Goal: Transaction & Acquisition: Purchase product/service

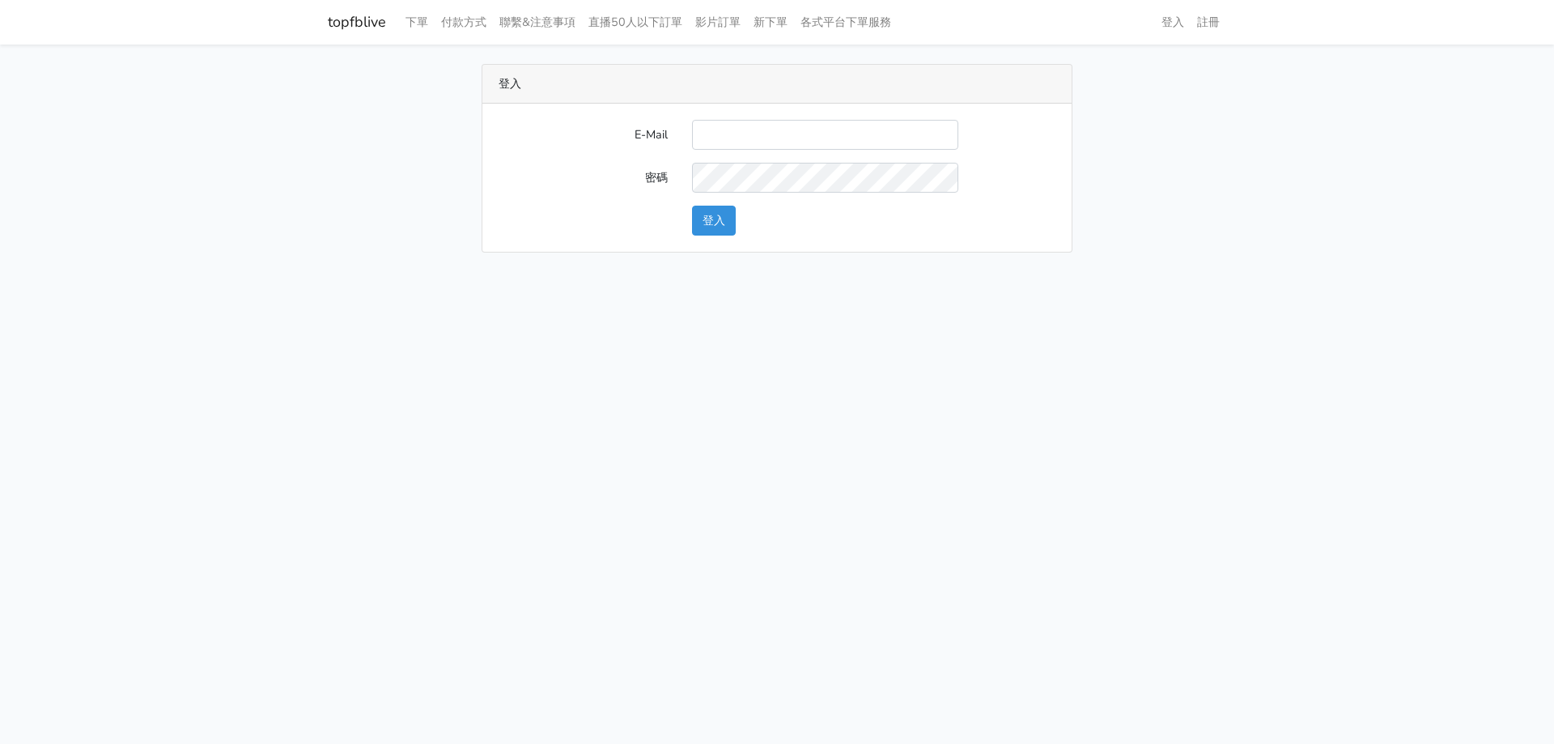
click at [729, 159] on form "E-Mail 密碼 登入" at bounding box center [776, 178] width 557 height 116
drag, startPoint x: 739, startPoint y: 134, endPoint x: 757, endPoint y: 157, distance: 29.5
click at [740, 134] on input "E-Mail" at bounding box center [825, 135] width 266 height 30
type input "[EMAIL_ADDRESS][DOMAIN_NAME]"
click at [692, 206] on button "登入" at bounding box center [714, 221] width 44 height 30
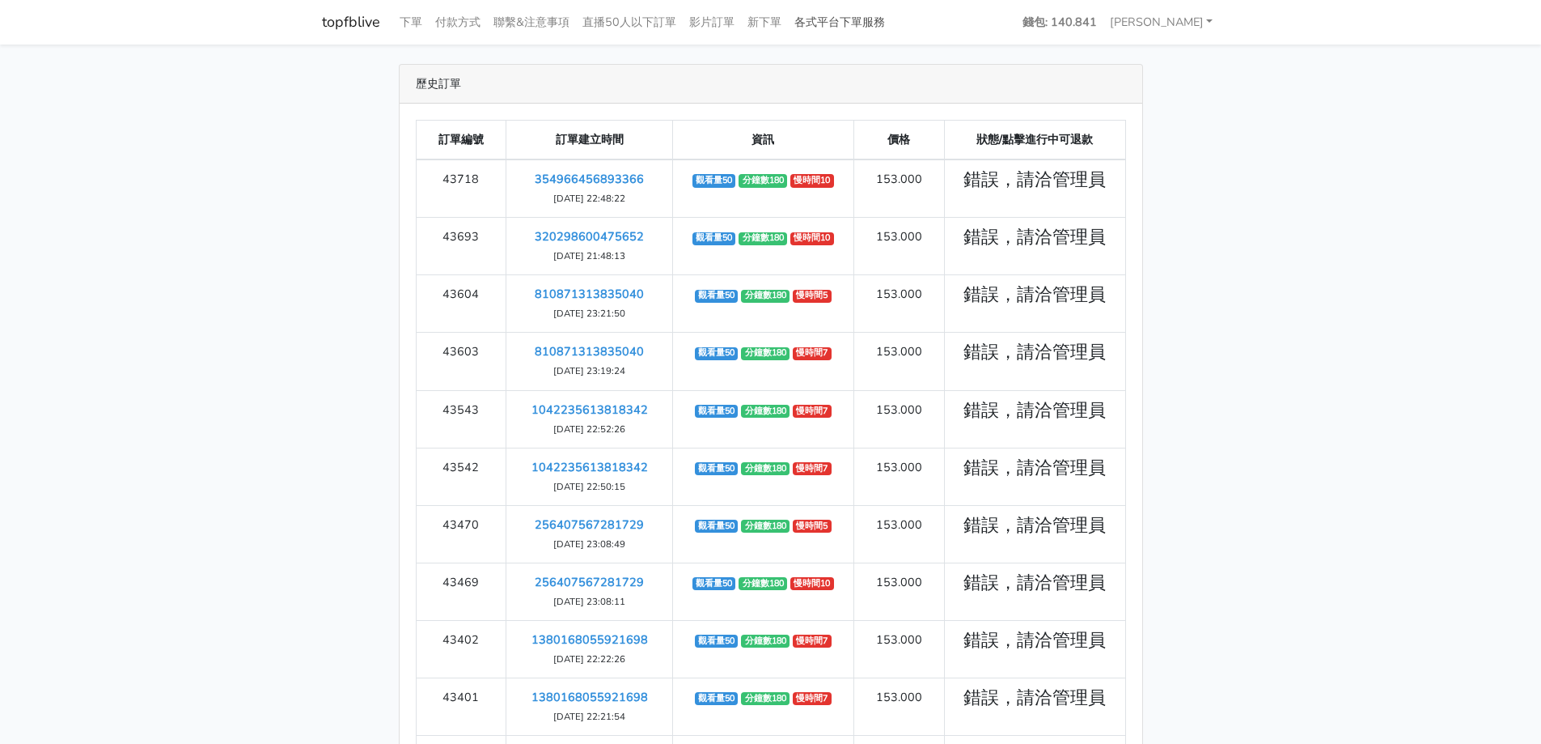
click at [847, 27] on link "各式平台下單服務" at bounding box center [840, 22] width 104 height 32
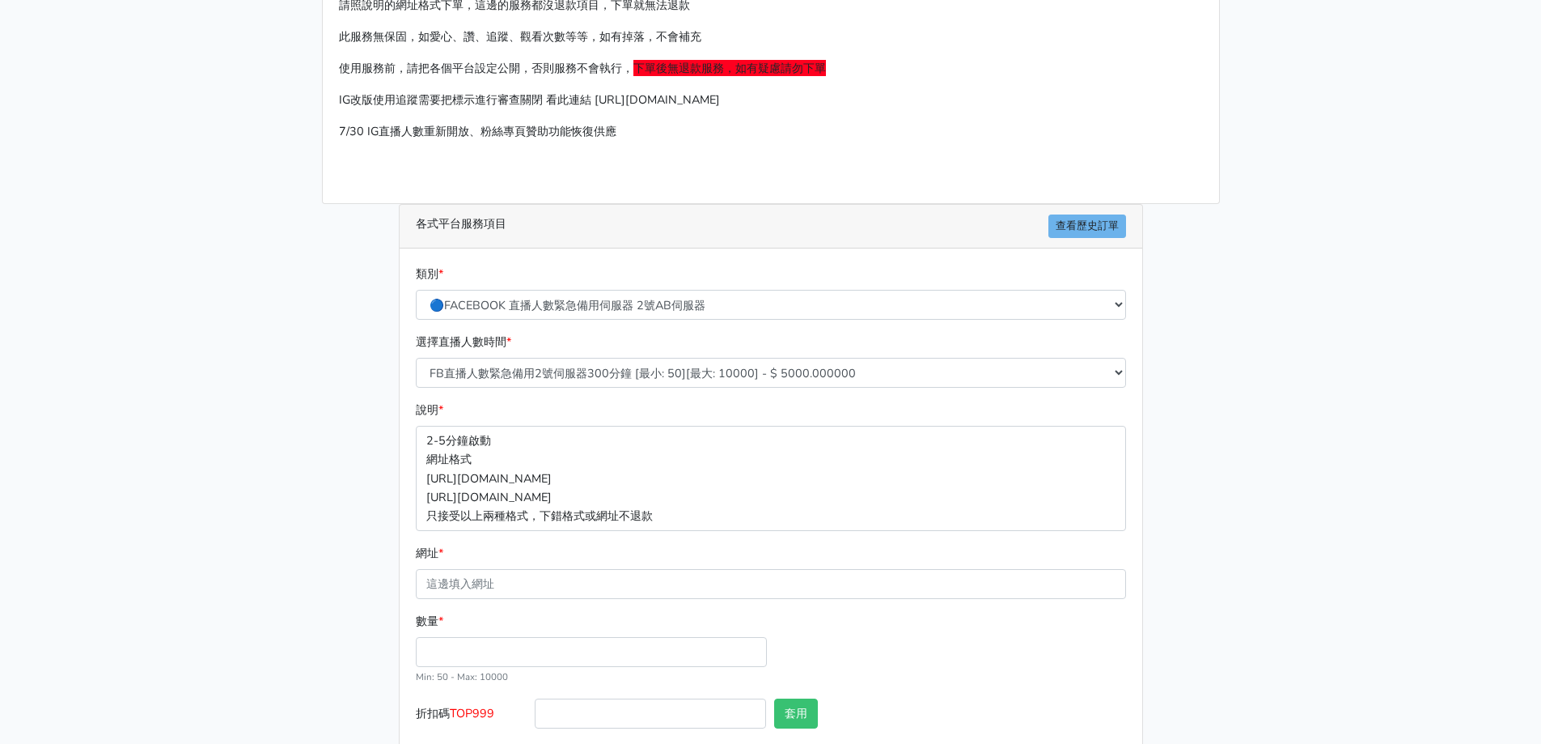
scroll to position [172, 0]
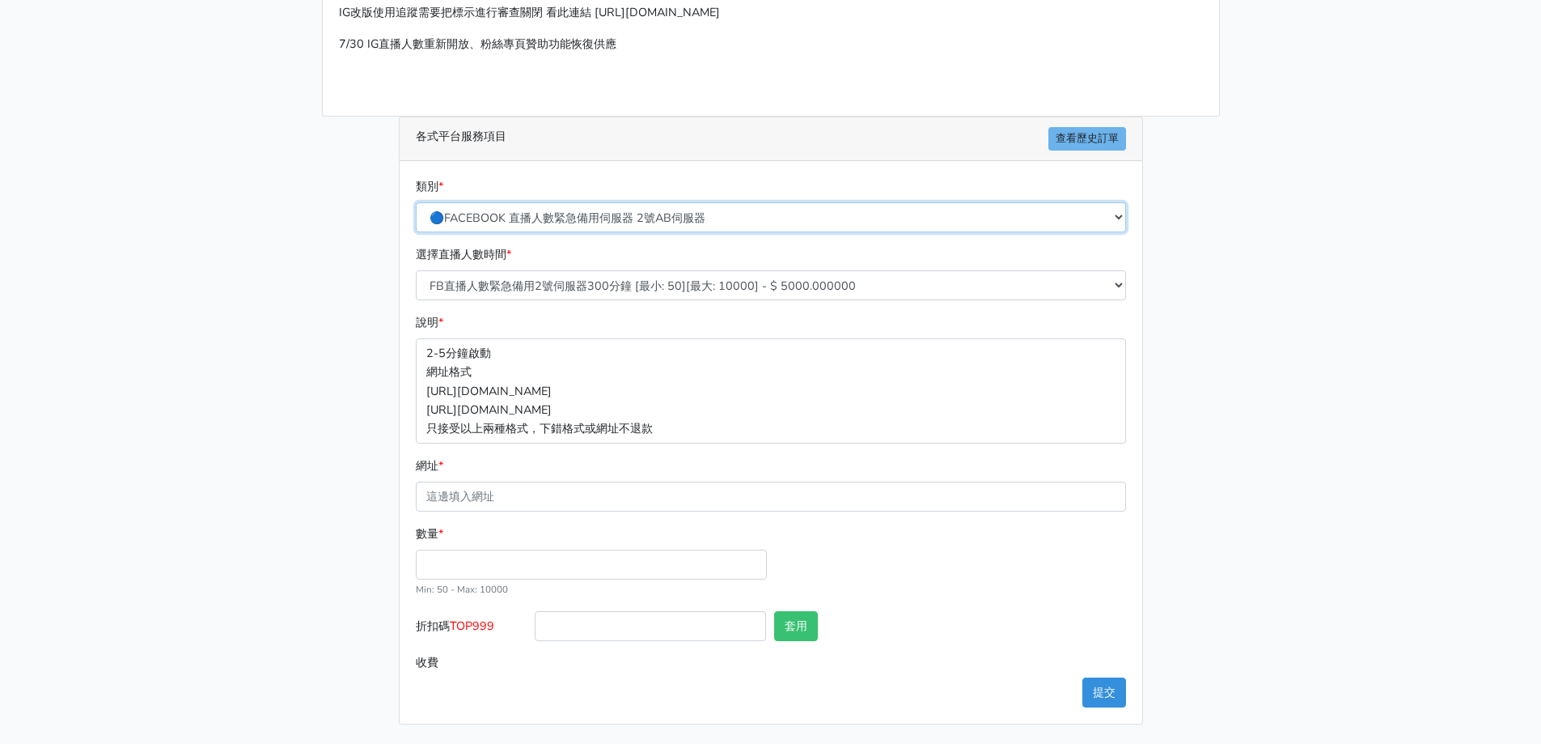
click at [579, 203] on select "🔵FACEBOOK 直播人數緊急備用伺服器 2號AB伺服器 🔵FACEBOOK 網軍專用貼文留言 安全保密 🔵FACEBOOK 直播人數緊急備用伺服器 J1 …" at bounding box center [771, 217] width 710 height 30
select select "🔯6/15新增Tiktok直播人數 穩定上人 SC"
click at [416, 202] on select "🔵FACEBOOK 直播人數緊急備用伺服器 2號AB伺服器 🔵FACEBOOK 網軍專用貼文留言 安全保密 🔵FACEBOOK 直播人數緊急備用伺服器 J1 …" at bounding box center [771, 217] width 710 height 30
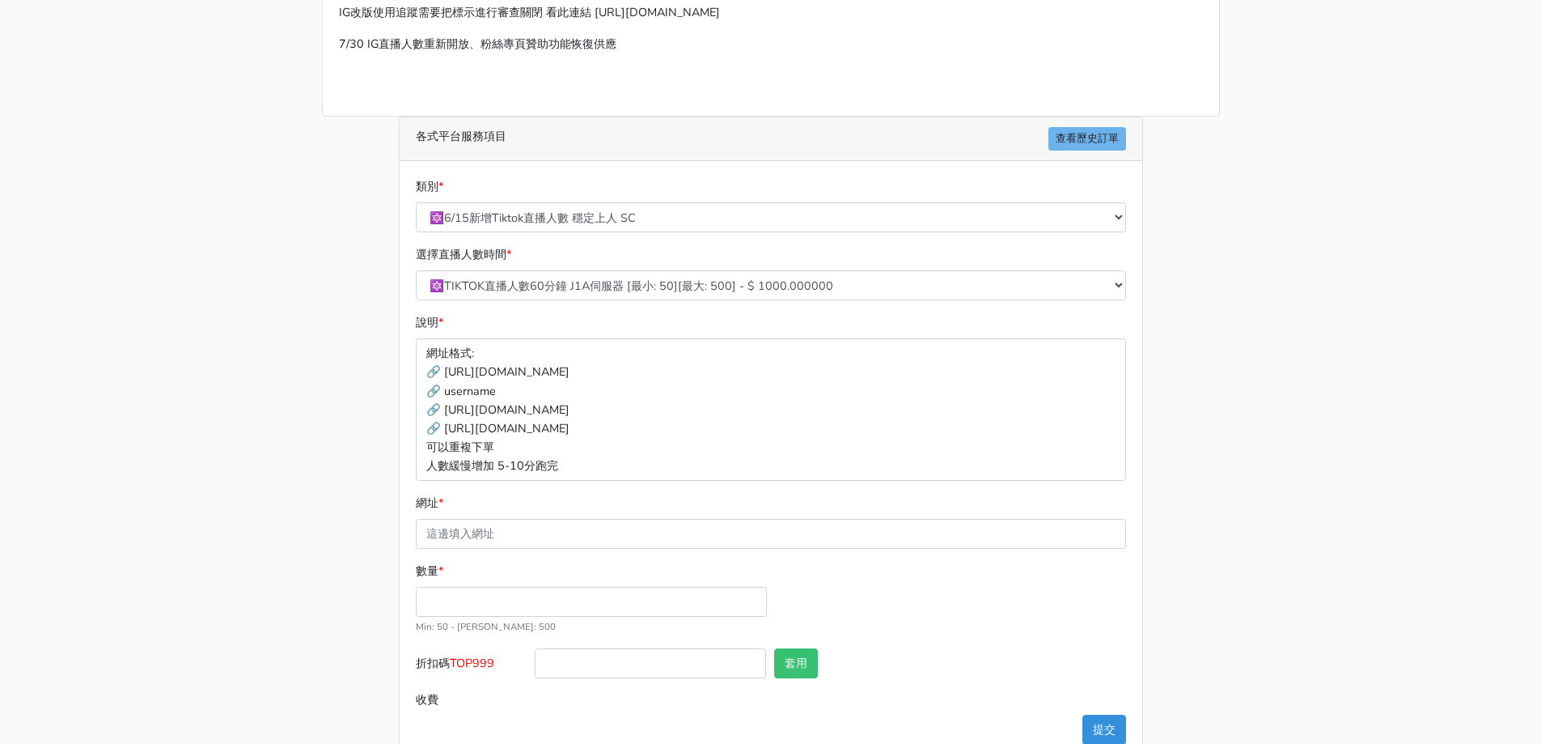
click at [666, 331] on div "說明 * 網址格式: 🔗 https://www.tiktok.com/@roubao8.3/live 🔗 username 🔗 https://www.ti…" at bounding box center [771, 396] width 719 height 167
click at [680, 290] on select "🔯TIKTOK直播人數60分鐘 J1A伺服器 [最小: 50][最大: 500] - $ 1000.000000 🔯TIKTOK直播人數120分鐘 J1A伺服…" at bounding box center [771, 285] width 710 height 30
click at [416, 270] on select "🔯TIKTOK直播人數60分鐘 J1A伺服器 [最小: 50][最大: 500] - $ 1000.000000 🔯TIKTOK直播人數120分鐘 J1A伺服…" at bounding box center [771, 285] width 710 height 30
click at [676, 307] on div "選擇直播人數時間 * 🔯TIKTOK直播人數60分鐘 J1A伺服器 [最小: 50][最大: 500] - $ 1000.000000 🔯TIKTOK直播人數…" at bounding box center [771, 279] width 719 height 68
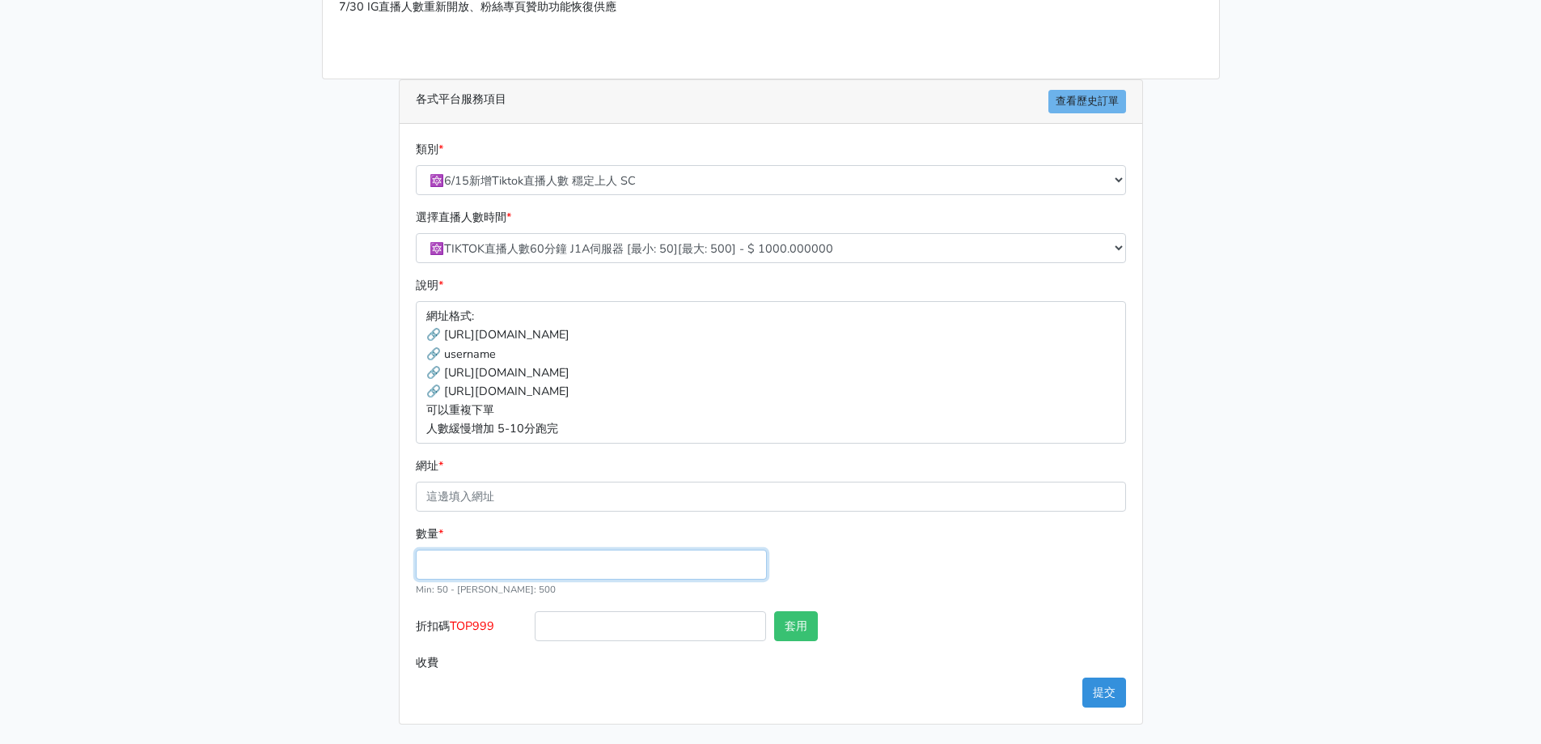
click at [617, 557] on input "數量 *" at bounding box center [591, 564] width 351 height 30
type input "50"
type input "50.000"
click at [493, 480] on div "網址 *" at bounding box center [771, 483] width 710 height 55
click at [314, 467] on div "請照說明的網址格式下單，這邊的服務都沒退款項目，下單就無法退款 此服務無保固，如愛心、讚、追蹤、觀看次數等等，如有掉落，不會補充 使用服務前，請把各個平台設定…" at bounding box center [771, 289] width 922 height 870
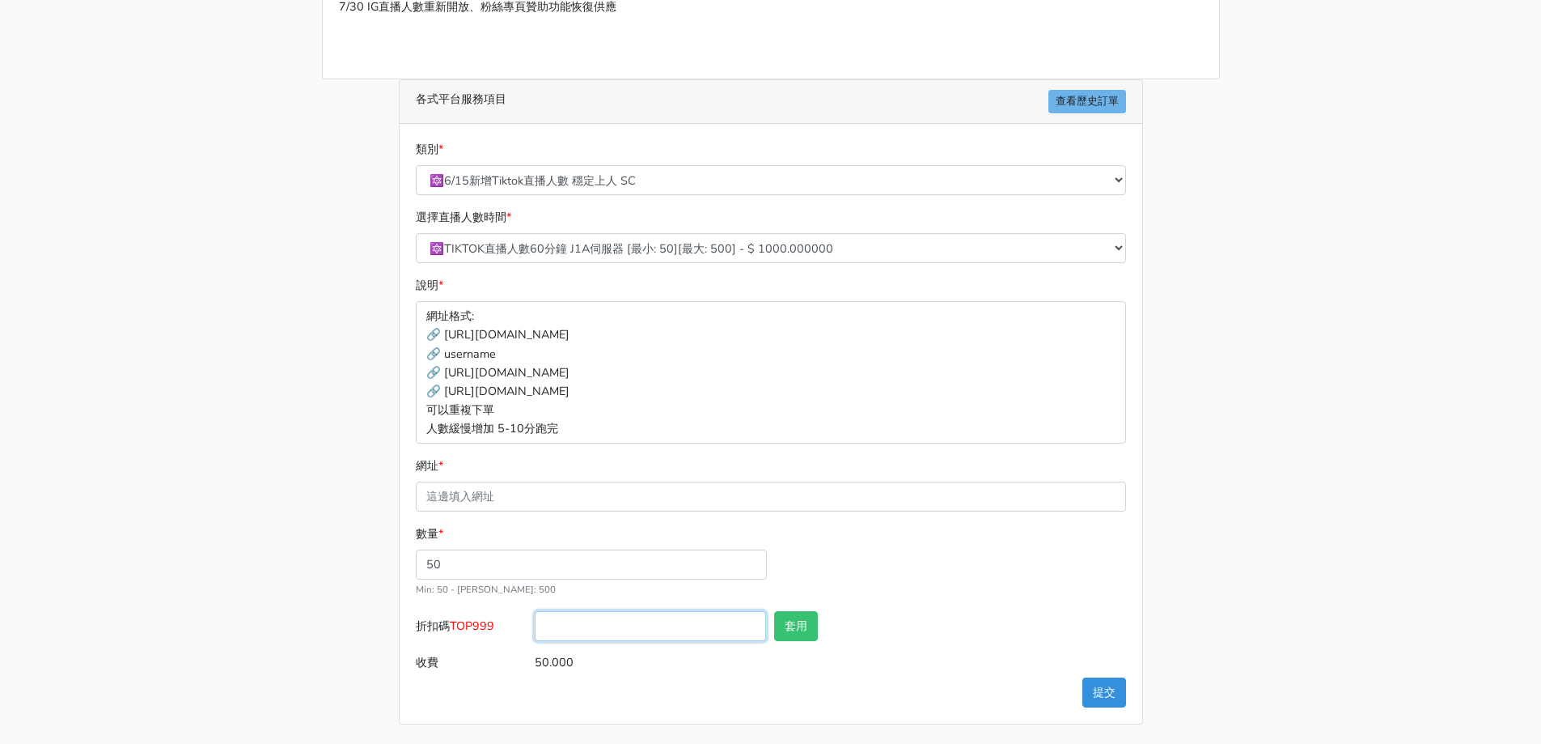
click at [587, 628] on input "折扣碼 TOP999" at bounding box center [650, 626] width 231 height 30
type input "TOP999"
click at [795, 611] on button "套用" at bounding box center [796, 626] width 44 height 30
type input "套用失敗"
click at [799, 624] on button "套用" at bounding box center [796, 626] width 44 height 30
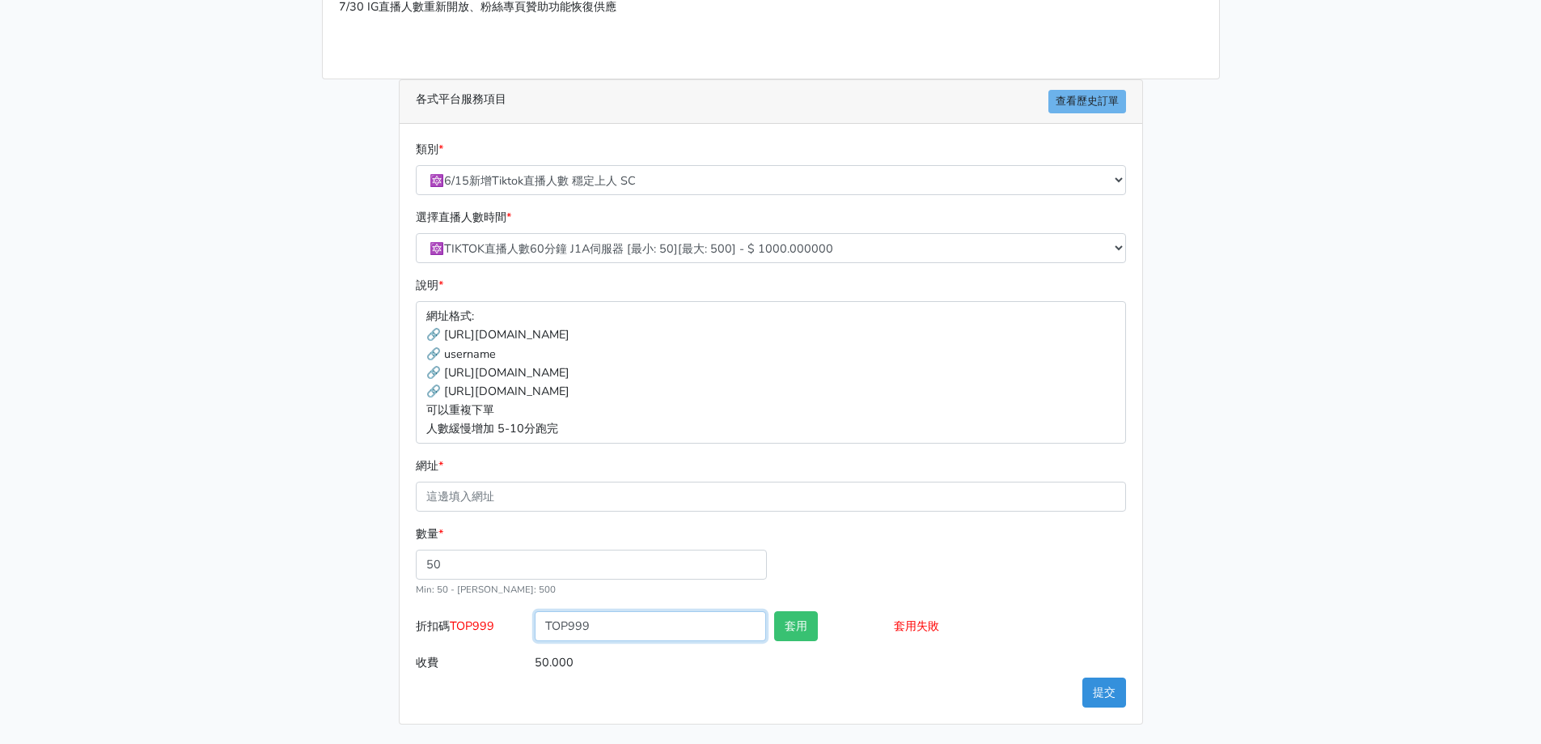
drag, startPoint x: 666, startPoint y: 620, endPoint x: 455, endPoint y: 621, distance: 211.2
click at [455, 621] on div "折扣碼 TOP999 TOP999 套用 套用失敗" at bounding box center [771, 629] width 719 height 36
click at [174, 399] on main "請照說明的網址格式下單，這邊的服務都沒退款項目，下單就無法退款 此服務無保固，如愛心、讚、追蹤、觀看次數等等，如有掉落，不會補充 使用服務前，請把各個平台設定…" at bounding box center [770, 289] width 1541 height 909
click at [579, 514] on form "類別 * 🔵FACEBOOK 直播人數緊急備用伺服器 2號AB伺服器 🔵FACEBOOK 網軍專用貼文留言 安全保密 🔵FACEBOOK 直播人數緊急備用伺服…" at bounding box center [771, 408] width 710 height 537
click at [578, 506] on input "網址 *" at bounding box center [771, 496] width 710 height 30
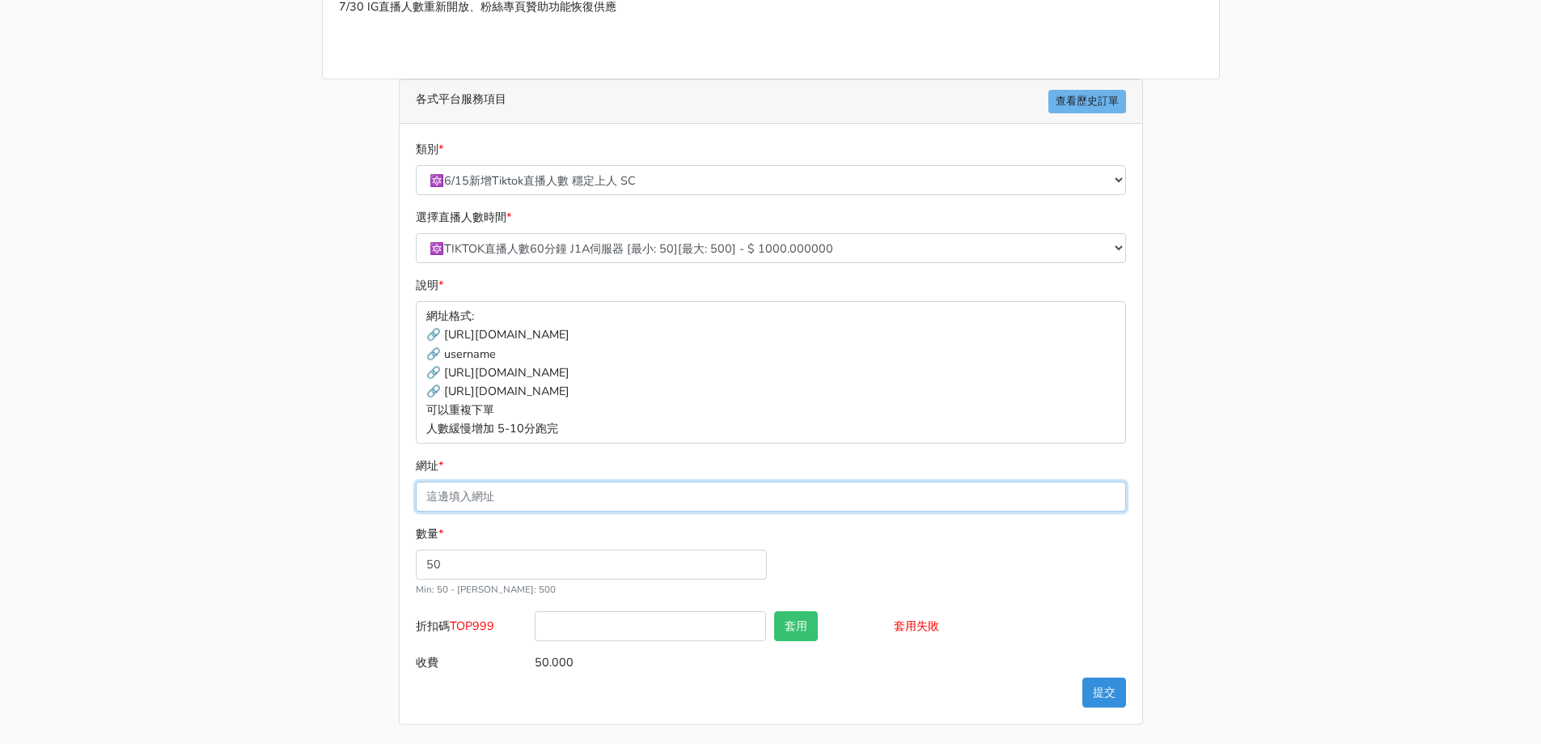
paste input "https://www.tiktok.com/@kiss5702003/live?enter_from_merge=others_homepage&enter…"
type input "https://www.tiktok.com/@kiss5702003/live?enter_from_merge=others_homepage&enter…"
click at [334, 504] on div "請照說明的網址格式下單，這邊的服務都沒退款項目，下單就無法退款 此服務無保固，如愛心、讚、追蹤、觀看次數等等，如有掉落，不會補充 使用服務前，請把各個平台設定…" at bounding box center [771, 289] width 922 height 870
